Goal: Ask a question

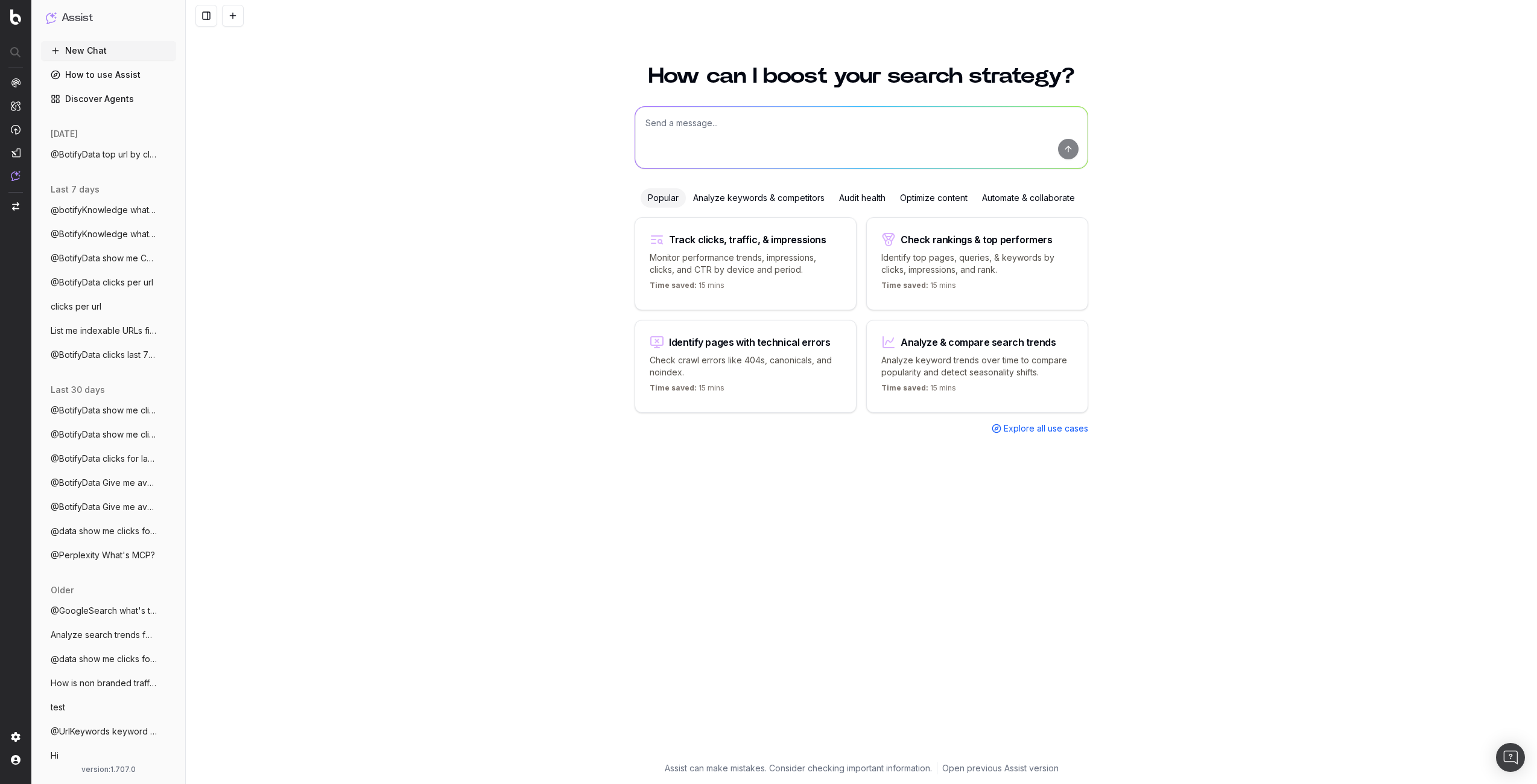
click at [1265, 95] on div "How can I boost your search strategy? Popular Analyze keywords & competitors Au…" at bounding box center [862, 417] width 1352 height 733
click at [390, 265] on div "How can I boost your search strategy? Popular Analyze keywords & competitors Au…" at bounding box center [862, 417] width 1352 height 733
click at [686, 137] on textarea at bounding box center [861, 137] width 452 height 61
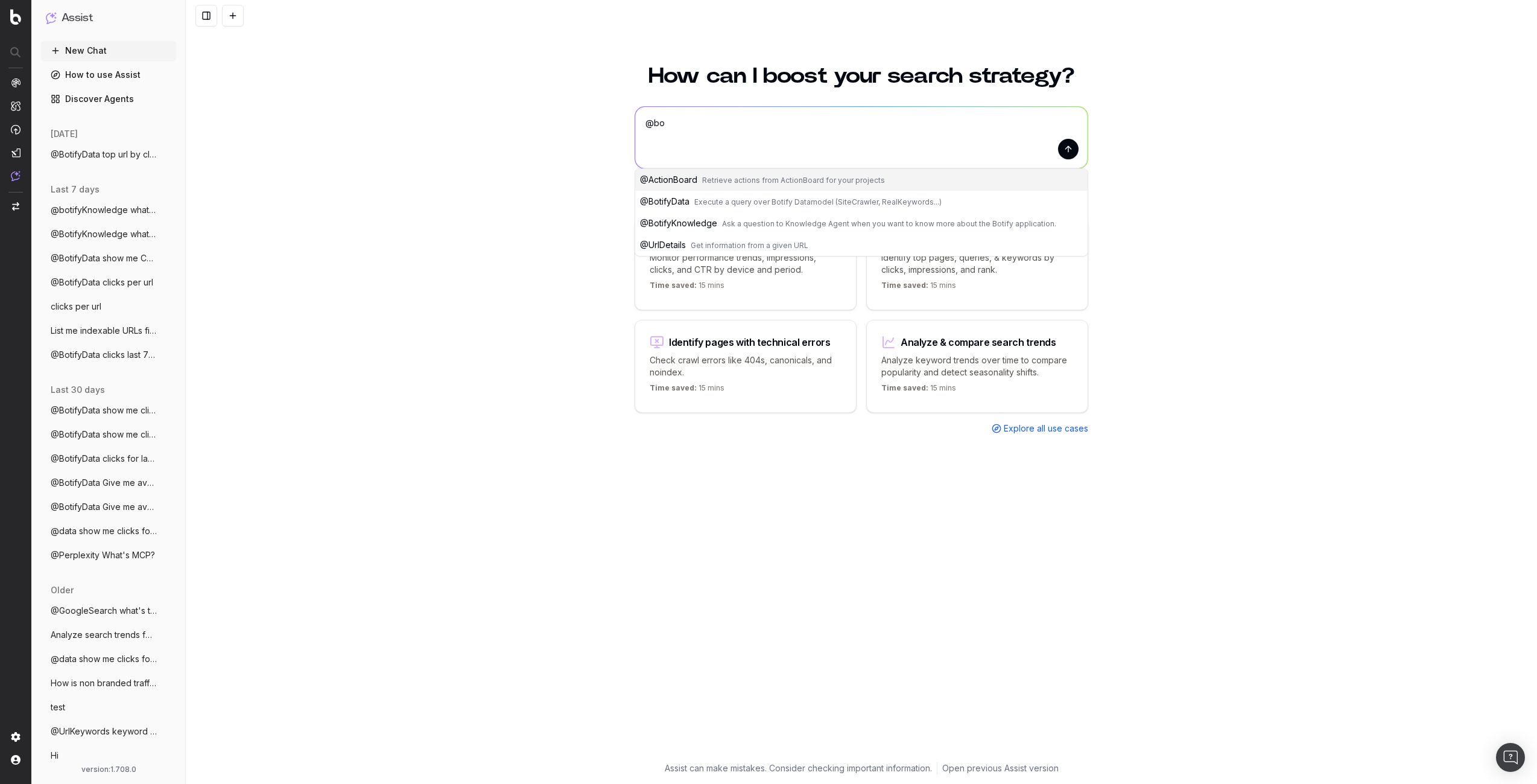
click at [709, 208] on button "@ BotifyData Execute a query over Botify Datamodel (SiteCrawler, RealKeywords..…" at bounding box center [861, 202] width 452 height 22
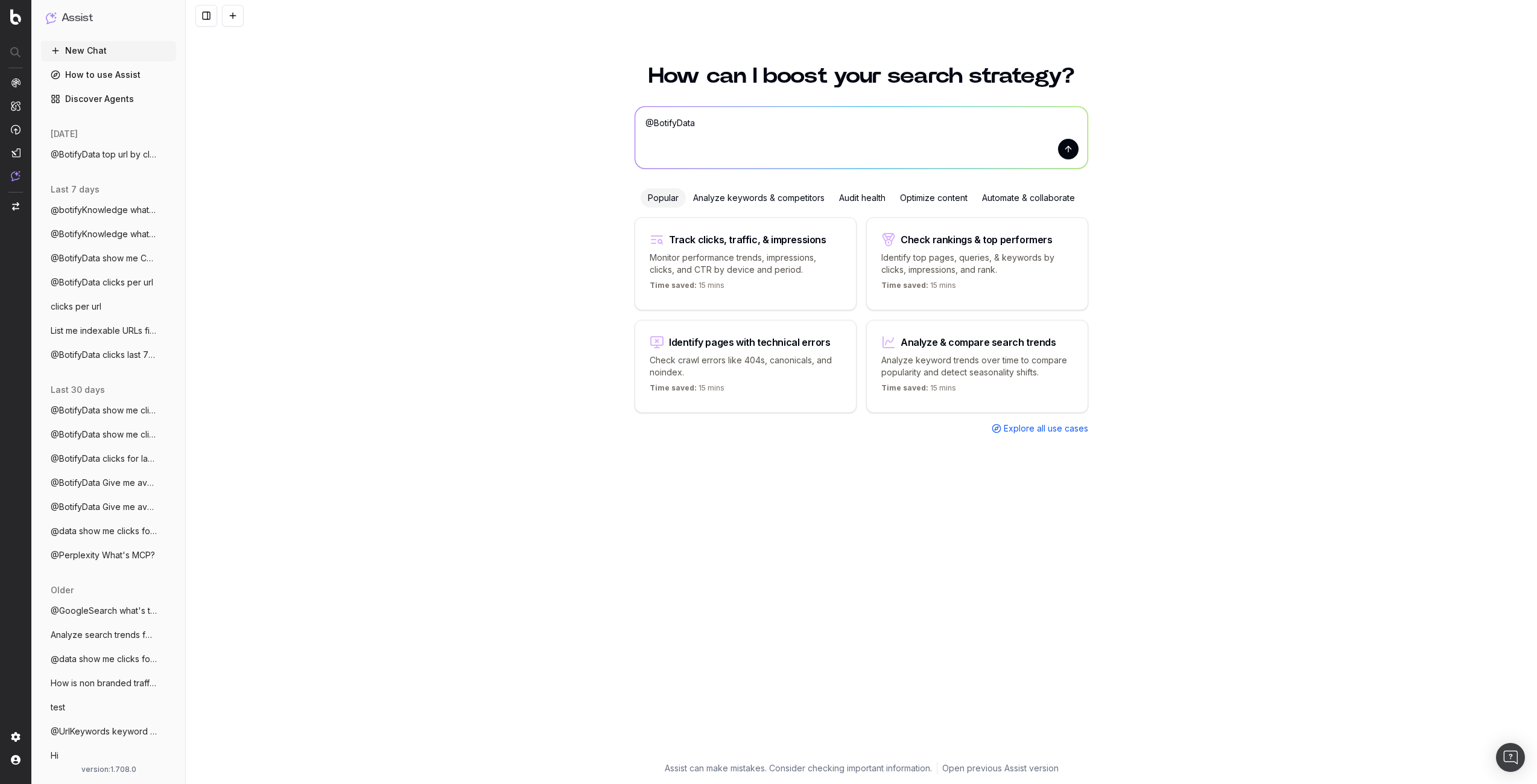
click at [733, 128] on textarea "@BotifyData" at bounding box center [861, 137] width 452 height 61
type textarea "@BotifyData top url per avg position"
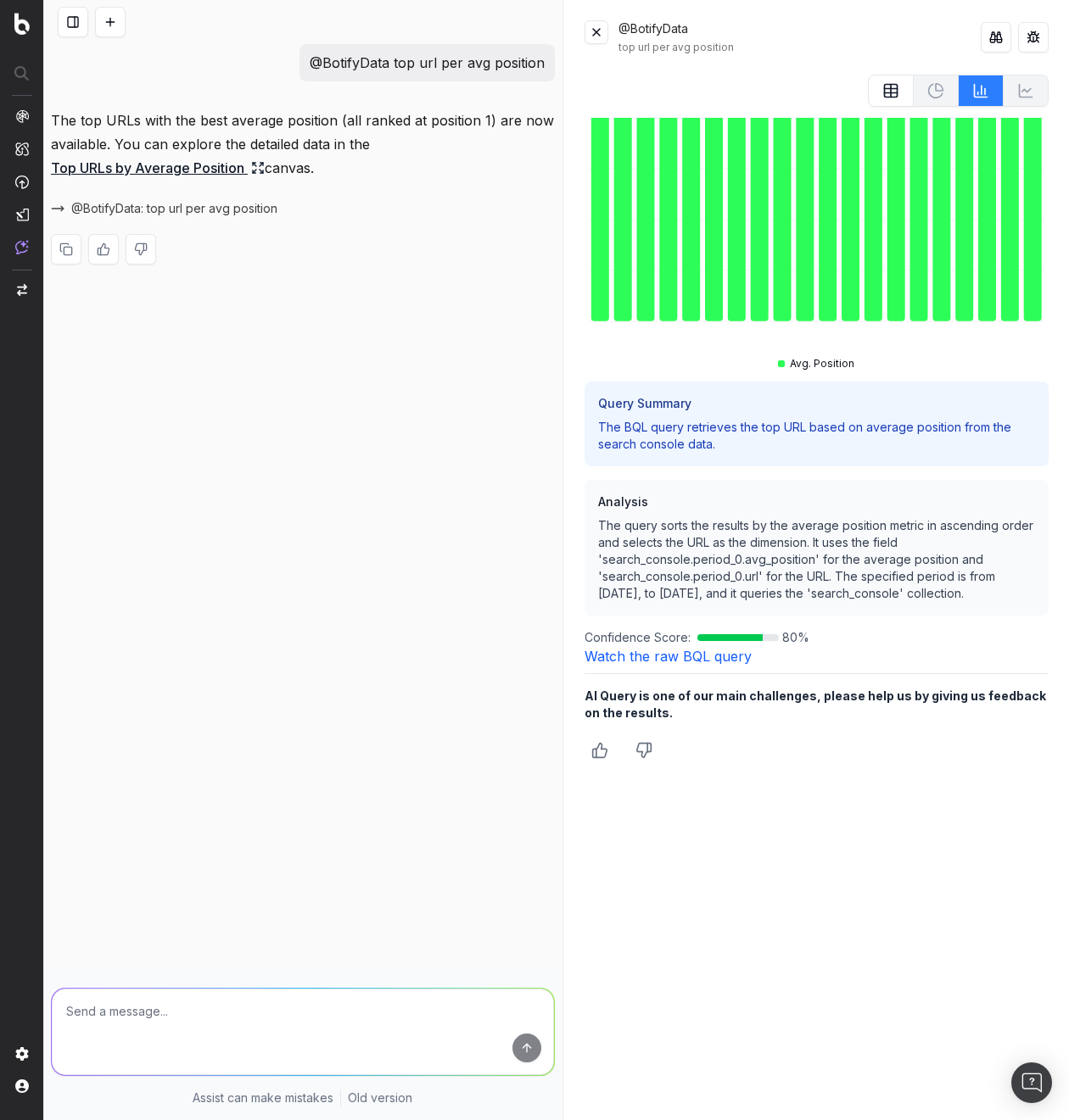
click at [326, 398] on div "@BotifyData top url per avg position The top URLs with the best average positio…" at bounding box center [303, 560] width 517 height 1120
